Goal: Information Seeking & Learning: Understand process/instructions

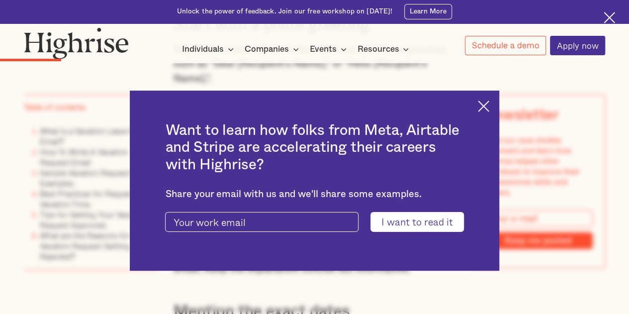
scroll to position [1256, 0]
click at [489, 105] on img at bounding box center [483, 105] width 11 height 11
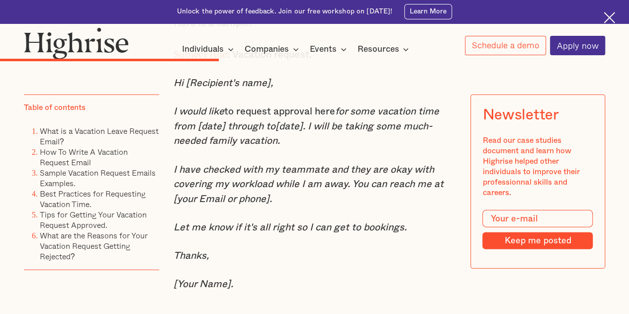
scroll to position [3082, 0]
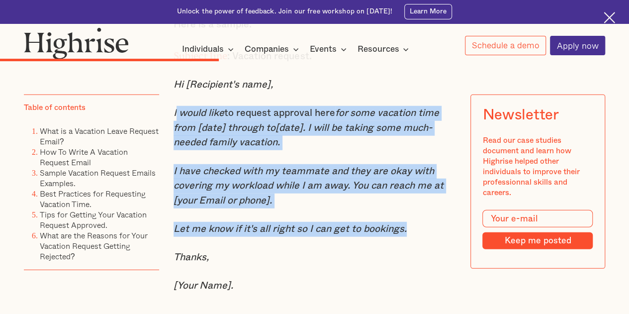
drag, startPoint x: 418, startPoint y: 251, endPoint x: 174, endPoint y: 127, distance: 273.8
copy div "would like to request approval here for some vacation time from [date] through …"
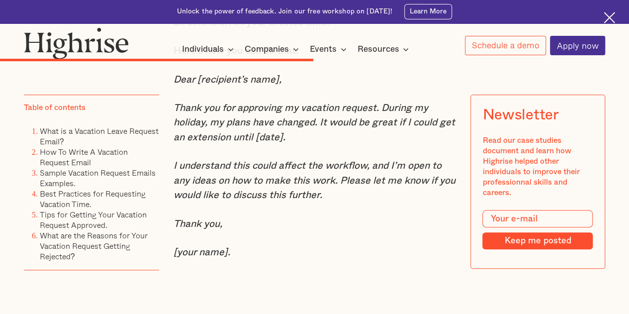
scroll to position [4159, 0]
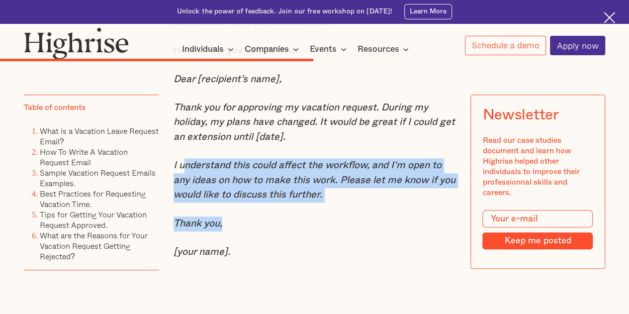
drag, startPoint x: 183, startPoint y: 193, endPoint x: 309, endPoint y: 247, distance: 136.8
click at [309, 231] on p "Thank you," at bounding box center [315, 223] width 282 height 15
drag, startPoint x: 247, startPoint y: 191, endPoint x: 334, endPoint y: 231, distance: 95.9
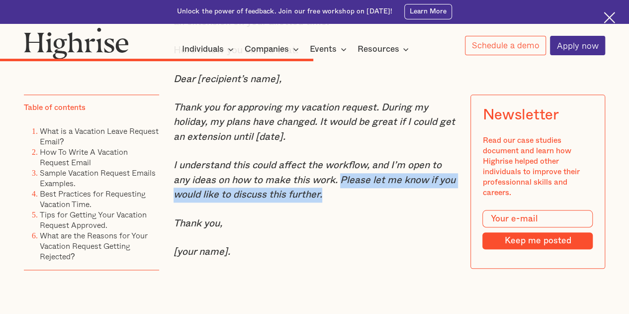
drag, startPoint x: 342, startPoint y: 210, endPoint x: 345, endPoint y: 219, distance: 9.3
click at [345, 202] on p "I understand this could affect the workflow, and I’m open to any ideas on how t…" at bounding box center [315, 180] width 282 height 44
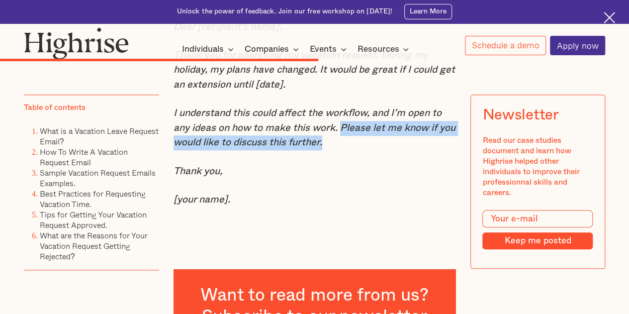
scroll to position [4211, 0]
copy em "Please let me know if you would like to discuss this further."
